Goal: Communication & Community: Answer question/provide support

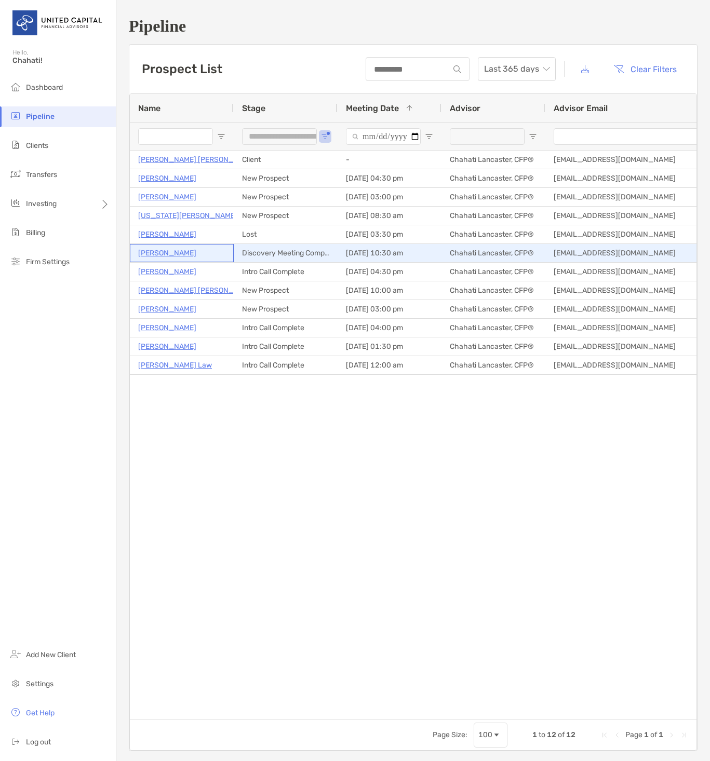
click at [166, 252] on p "Aurora Raposas" at bounding box center [167, 253] width 58 height 13
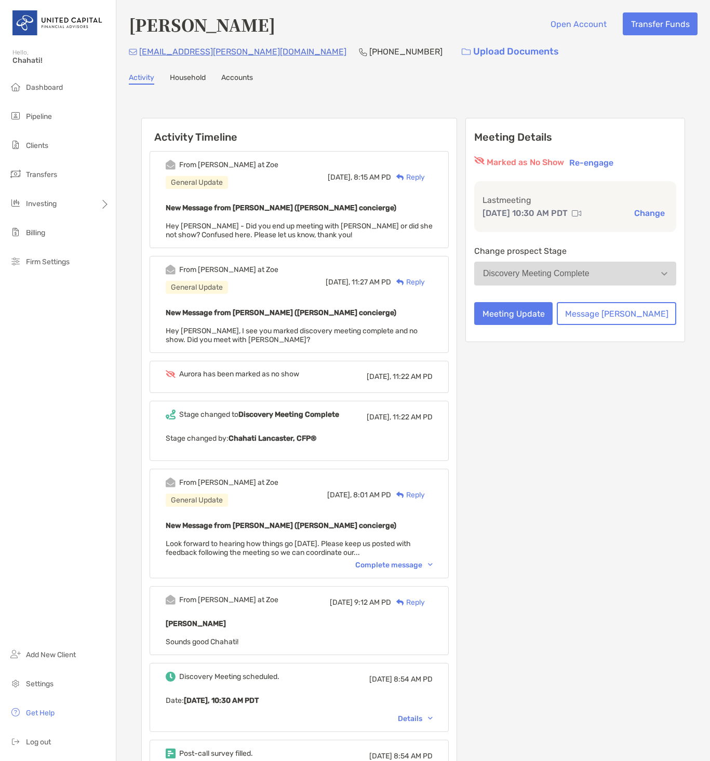
click at [425, 175] on div "Reply" at bounding box center [408, 177] width 34 height 11
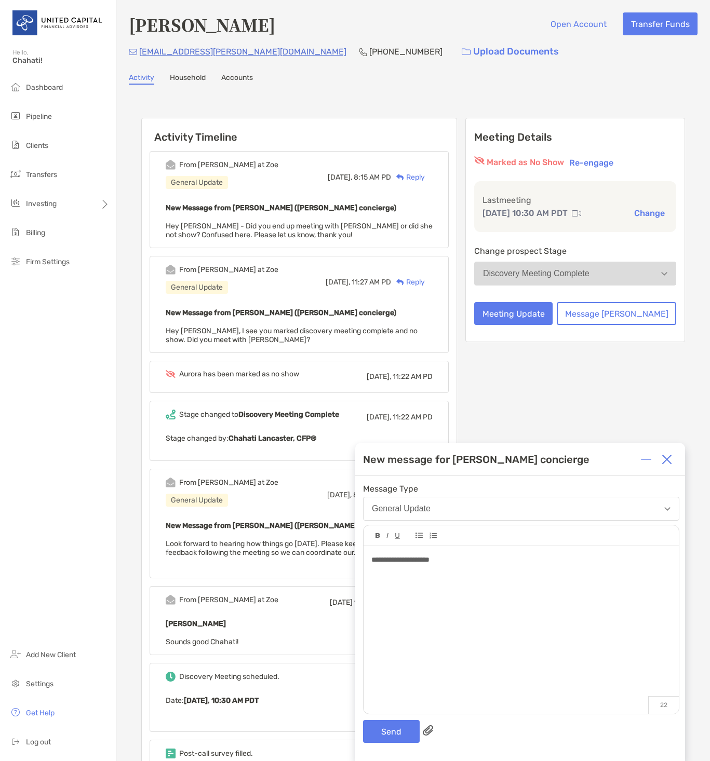
click at [459, 555] on div "**********" at bounding box center [520, 560] width 299 height 11
click at [379, 731] on button "Send" at bounding box center [391, 731] width 57 height 23
